Goal: Information Seeking & Learning: Learn about a topic

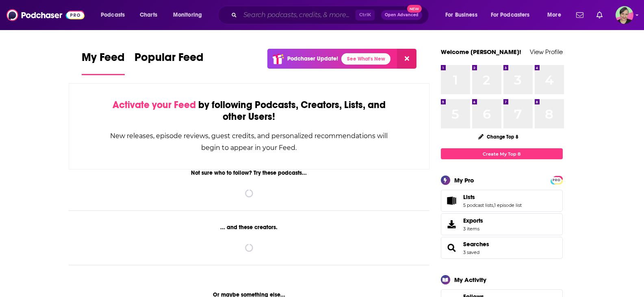
click at [302, 13] on input "Search podcasts, credits, & more..." at bounding box center [297, 15] width 115 height 13
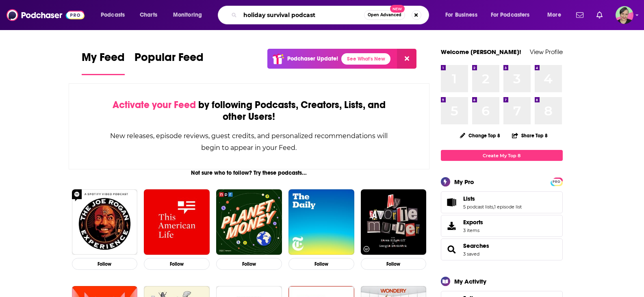
type input "holiday survival podcast"
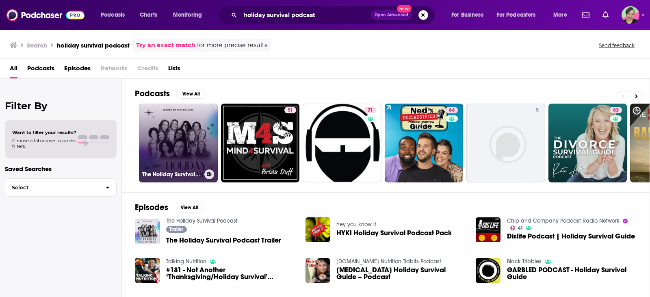
click at [173, 123] on link "The Holiday Survival Podcast" at bounding box center [178, 143] width 79 height 79
